Goal: Transaction & Acquisition: Purchase product/service

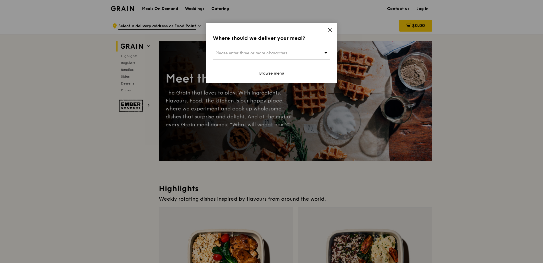
click at [303, 57] on div "Please enter three or more characters" at bounding box center [271, 53] width 117 height 13
click at [287, 57] on input "search" at bounding box center [271, 53] width 117 height 13
type input "dbs [PERSON_NAME]"
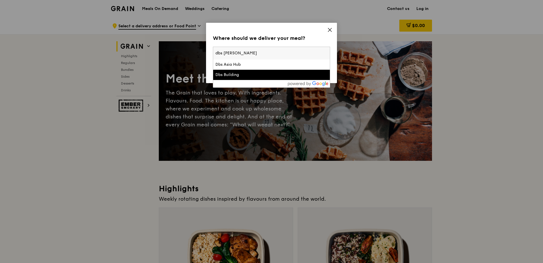
click at [154, 185] on div "Where should we deliver your meal? Please enter three or more characters dbs [P…" at bounding box center [271, 131] width 543 height 263
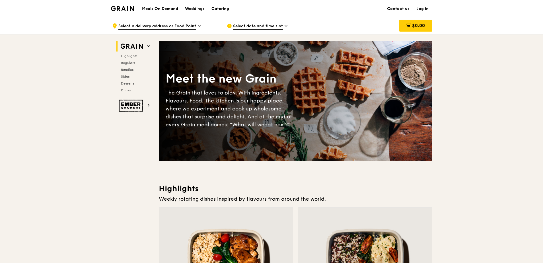
click at [278, 20] on div "Select date and time slot" at bounding box center [279, 25] width 105 height 17
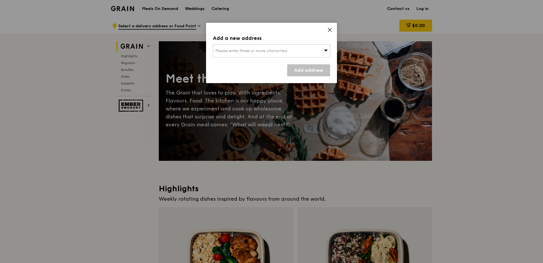
drag, startPoint x: 302, startPoint y: 58, endPoint x: 312, endPoint y: 49, distance: 13.5
click at [312, 49] on div "Please enter three or more characters" at bounding box center [271, 50] width 117 height 13
click at [326, 26] on div "Add a new address Please enter three or more characters Please enter 3 or more …" at bounding box center [271, 53] width 131 height 60
click at [327, 26] on div "Add a new address Please enter three or more characters Add address" at bounding box center [271, 53] width 131 height 60
click at [328, 28] on icon at bounding box center [329, 29] width 5 height 5
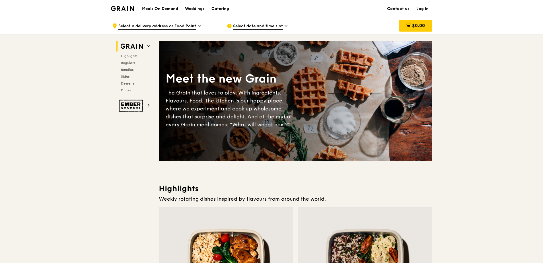
drag, startPoint x: 275, startPoint y: 27, endPoint x: 269, endPoint y: 28, distance: 5.8
click at [269, 28] on span "Select date and time slot" at bounding box center [258, 26] width 50 height 6
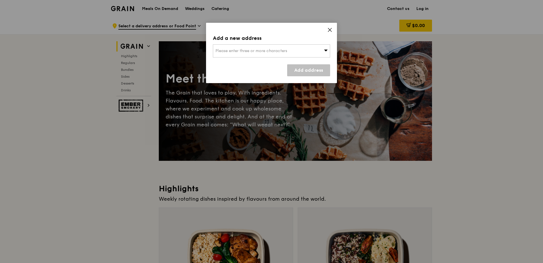
click at [330, 29] on icon at bounding box center [329, 29] width 3 height 3
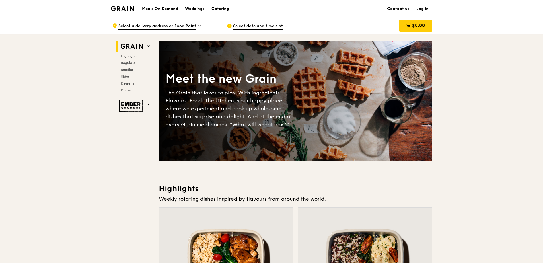
click at [425, 9] on link "Log in" at bounding box center [422, 8] width 19 height 17
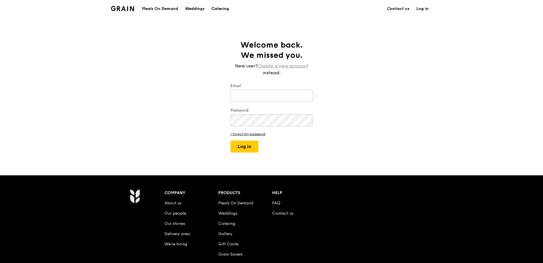
click at [278, 67] on link "Create a new account" at bounding box center [282, 66] width 51 height 7
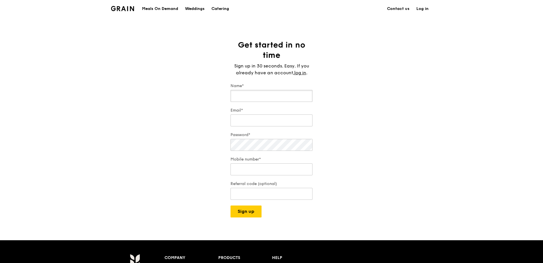
drag, startPoint x: 268, startPoint y: 102, endPoint x: 271, endPoint y: 99, distance: 3.4
click at [271, 99] on input "Name*" at bounding box center [271, 96] width 82 height 12
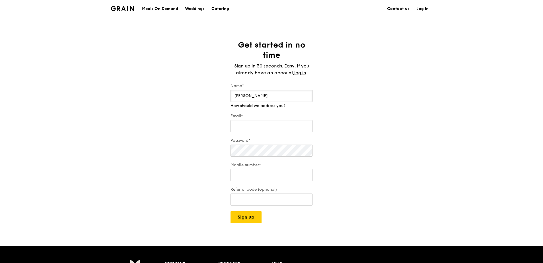
type input "[PERSON_NAME]"
type input "[EMAIL_ADDRESS][DOMAIN_NAME]"
click at [250, 173] on input "Mobile number*" at bounding box center [271, 175] width 82 height 12
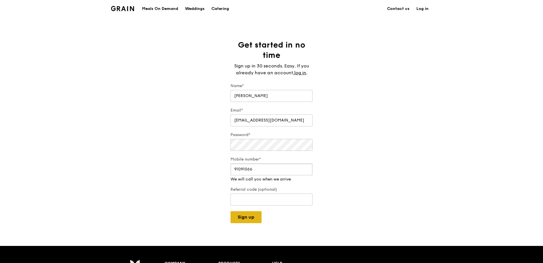
type input "91091066"
click at [251, 216] on button "Sign up" at bounding box center [245, 217] width 31 height 12
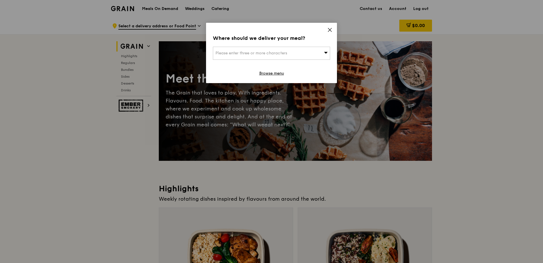
click at [278, 52] on span "Please enter three or more characters" at bounding box center [251, 53] width 72 height 5
click at [263, 66] on li "Please enter 3 or more characters" at bounding box center [271, 64] width 117 height 10
click at [263, 54] on input "search" at bounding box center [271, 53] width 117 height 13
type input "229837"
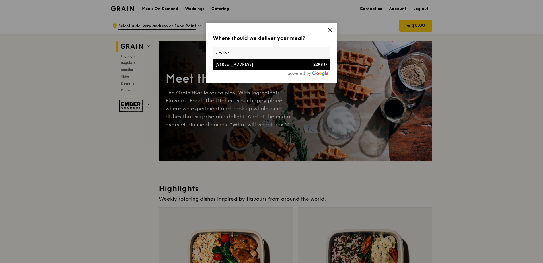
click at [267, 65] on div "[STREET_ADDRESS]" at bounding box center [257, 65] width 84 height 6
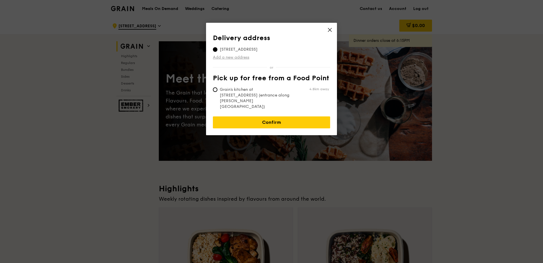
click at [239, 57] on link "Add a new address" at bounding box center [271, 58] width 117 height 6
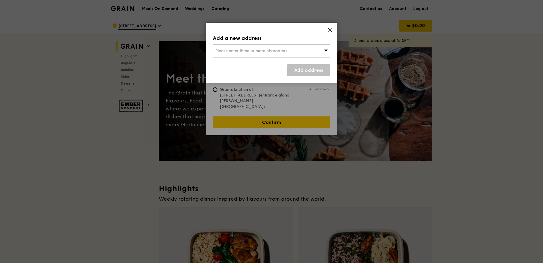
click at [334, 31] on div "Add a new address Please enter three or more characters Add address" at bounding box center [271, 53] width 131 height 60
click at [333, 31] on div "Add a new address Please enter three or more characters Add address" at bounding box center [271, 53] width 131 height 60
click at [332, 31] on icon at bounding box center [329, 29] width 5 height 5
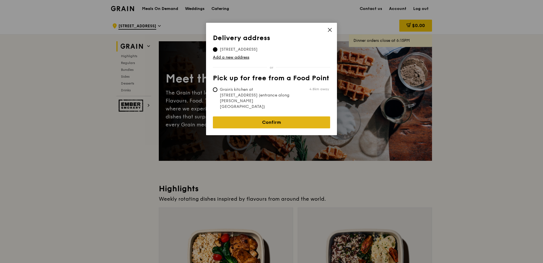
click at [263, 116] on link "Confirm" at bounding box center [271, 122] width 117 height 12
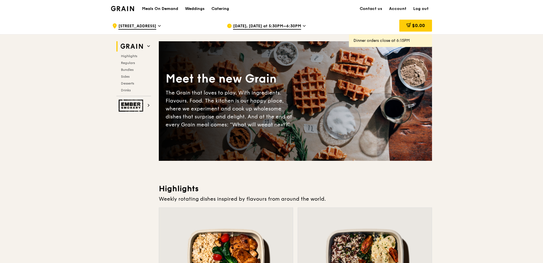
drag, startPoint x: 295, startPoint y: 26, endPoint x: 297, endPoint y: 24, distance: 3.2
click at [297, 24] on span "[DATE], [DATE] at 5:30PM–6:30PM" at bounding box center [267, 26] width 68 height 6
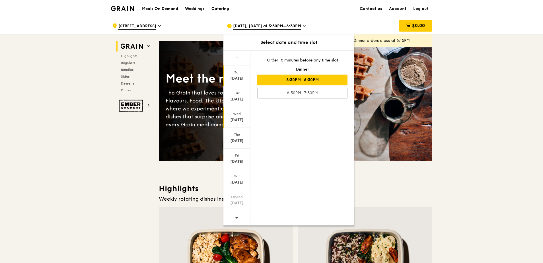
click at [237, 118] on div "[DATE]" at bounding box center [236, 120] width 25 height 6
